Goal: Information Seeking & Learning: Learn about a topic

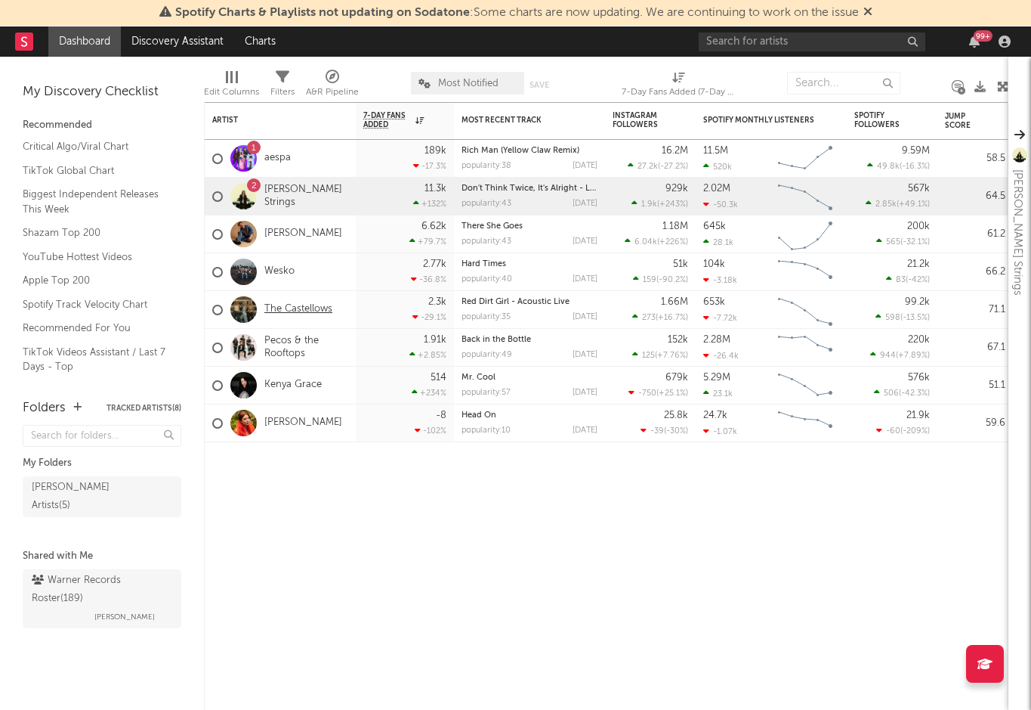
click at [302, 314] on link "The Castellows" at bounding box center [298, 309] width 68 height 13
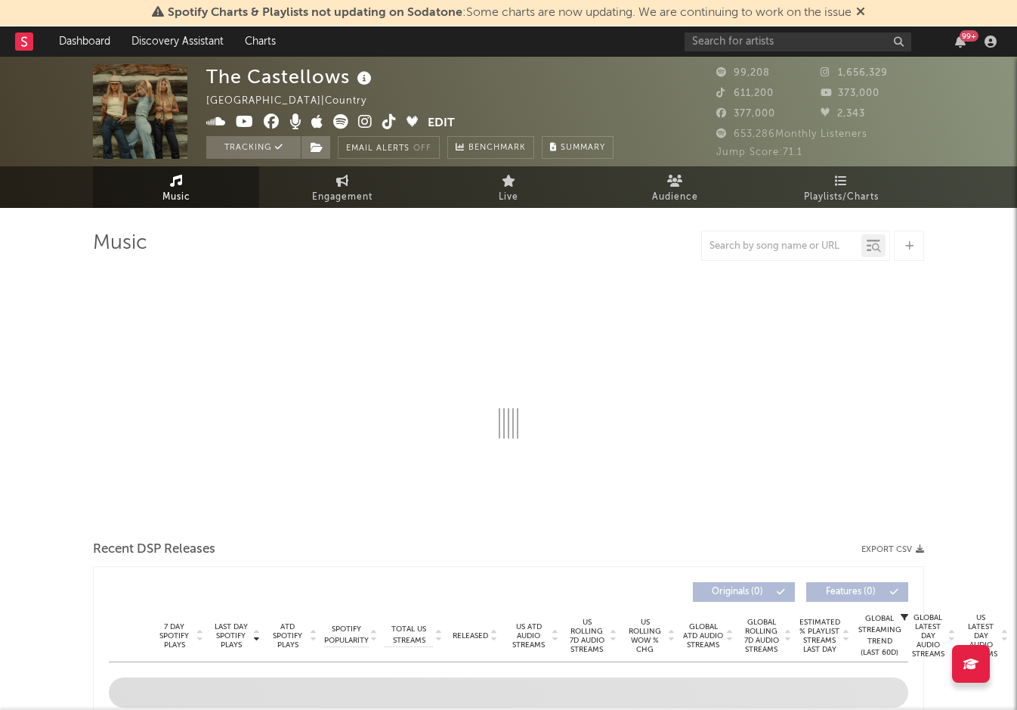
select select "6m"
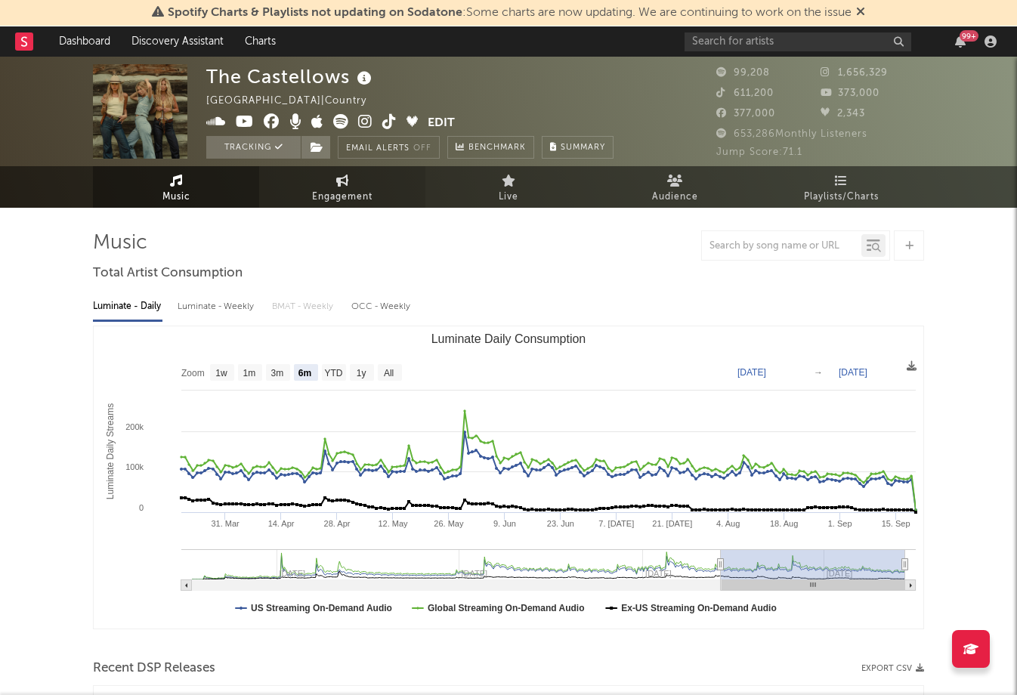
click at [379, 176] on link "Engagement" at bounding box center [342, 187] width 166 height 42
select select "1w"
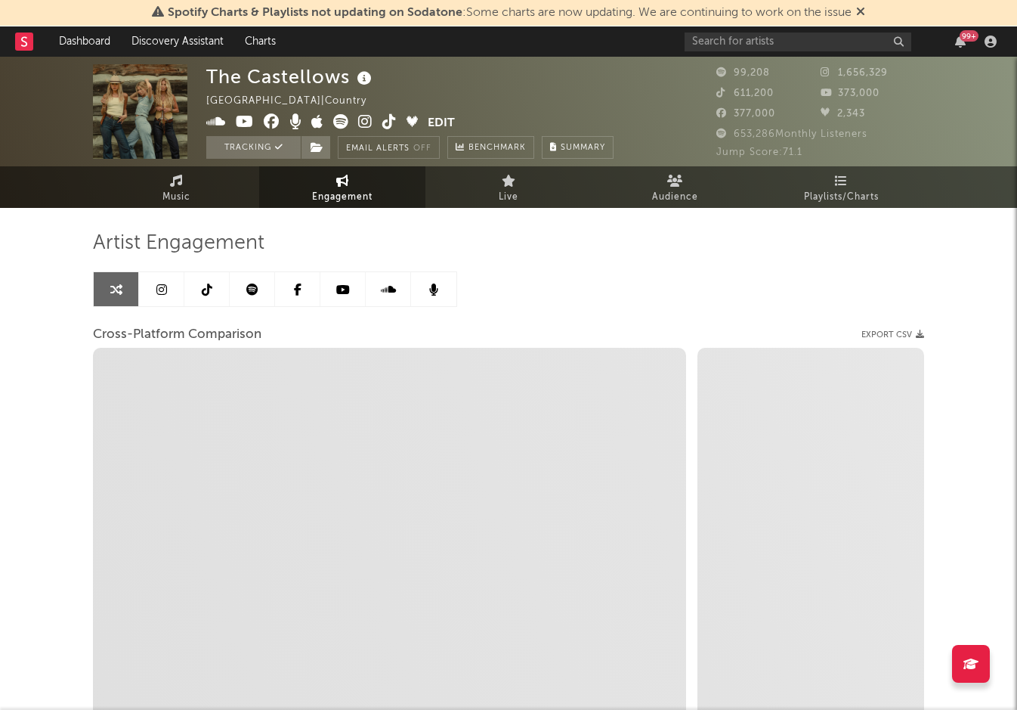
select select "1m"
